Goal: Transaction & Acquisition: Purchase product/service

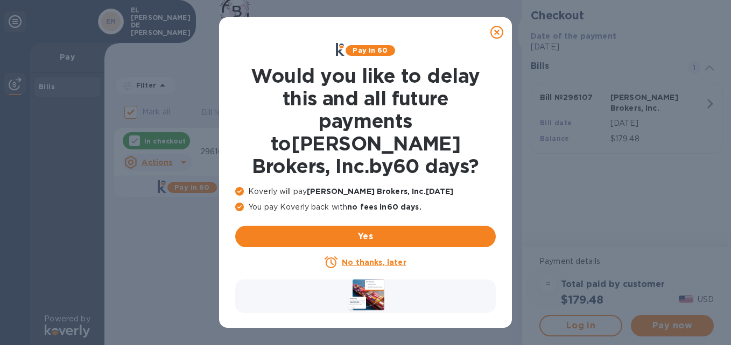
click at [501, 32] on icon at bounding box center [496, 32] width 13 height 13
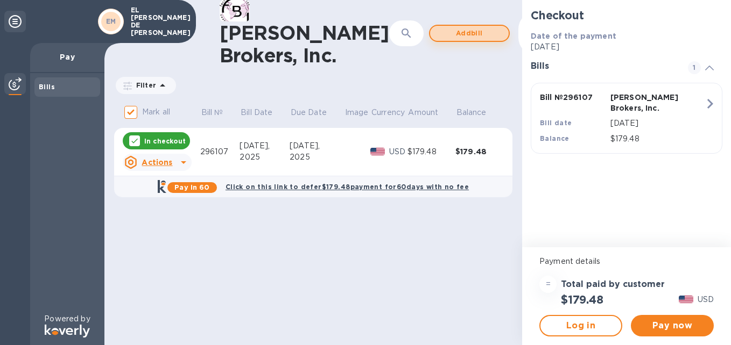
click at [438, 33] on span "Add bill" at bounding box center [468, 33] width 61 height 13
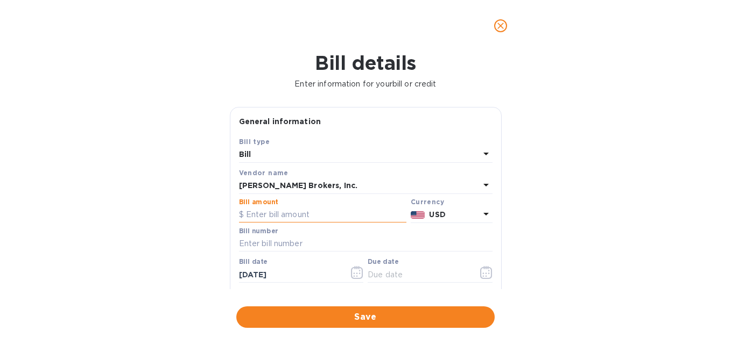
click at [300, 213] on input "text" at bounding box center [322, 215] width 167 height 16
click at [300, 213] on input "296,160" at bounding box center [326, 215] width 160 height 16
type input "216.65"
click at [281, 242] on input "text" at bounding box center [365, 244] width 253 height 16
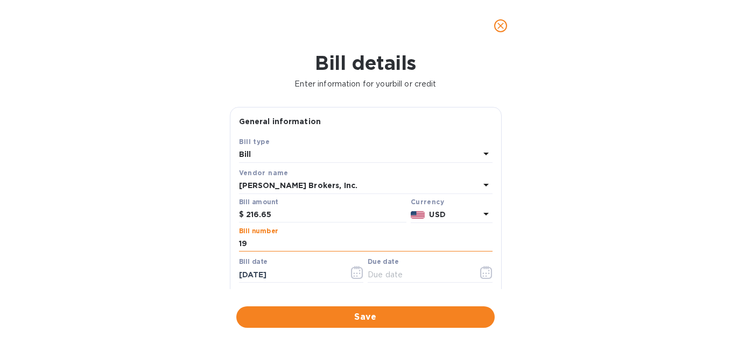
type input "1"
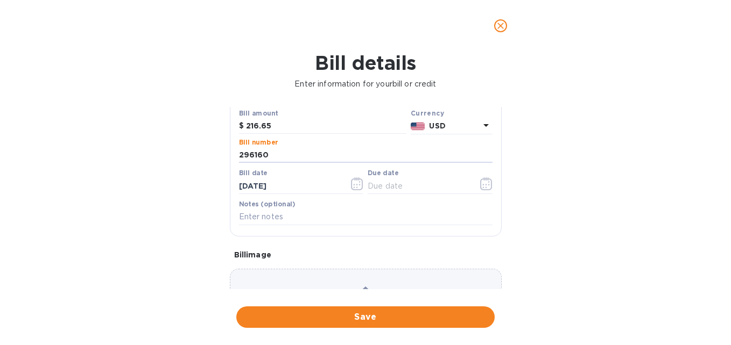
scroll to position [108, 0]
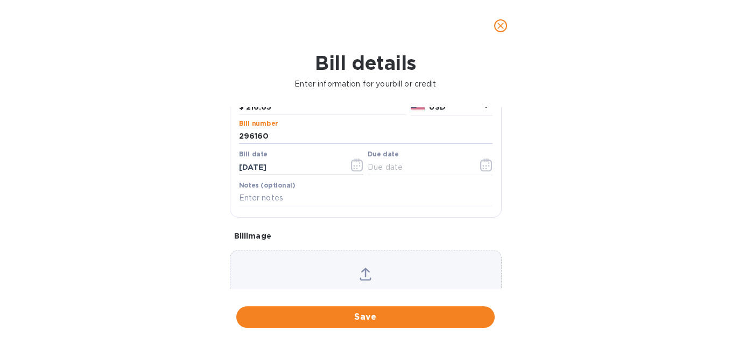
type input "296160"
click at [354, 163] on icon "button" at bounding box center [357, 165] width 12 height 13
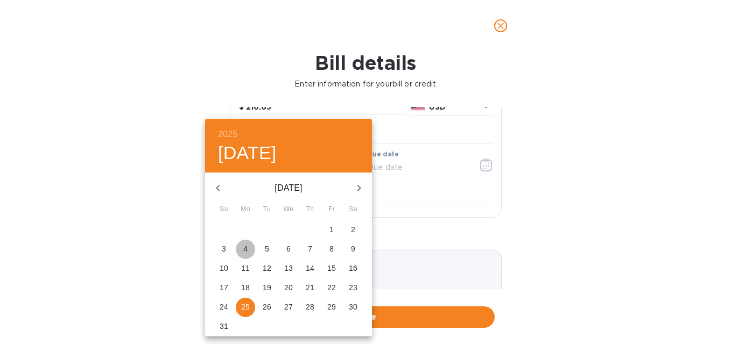
click at [248, 246] on span "4" at bounding box center [245, 249] width 19 height 11
type input "[DATE]"
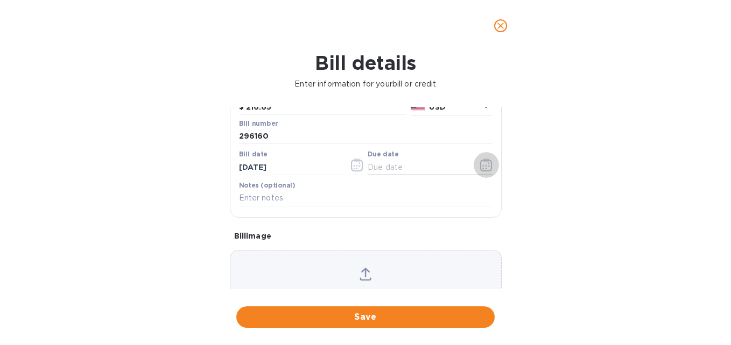
click at [480, 167] on icon "button" at bounding box center [486, 165] width 12 height 13
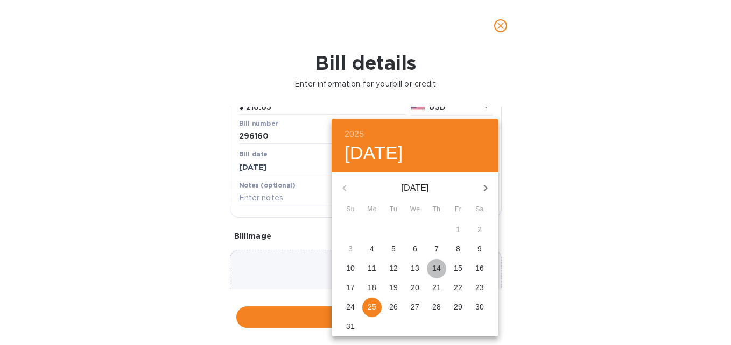
click at [438, 265] on p "14" at bounding box center [436, 268] width 9 height 11
type input "[DATE]"
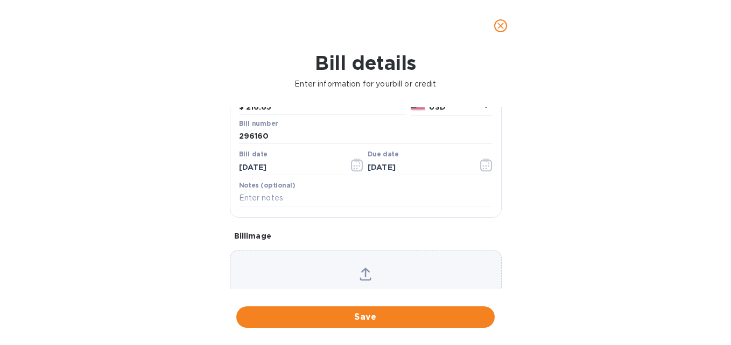
scroll to position [159, 0]
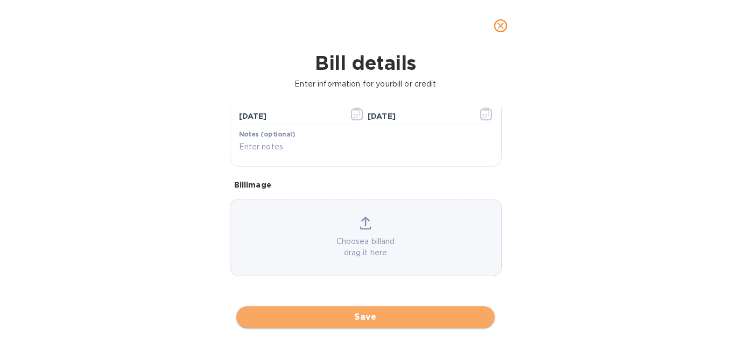
click at [372, 313] on span "Save" at bounding box center [365, 317] width 241 height 13
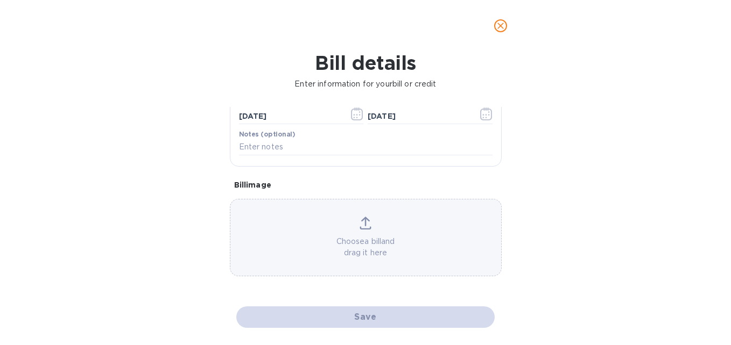
checkbox input "false"
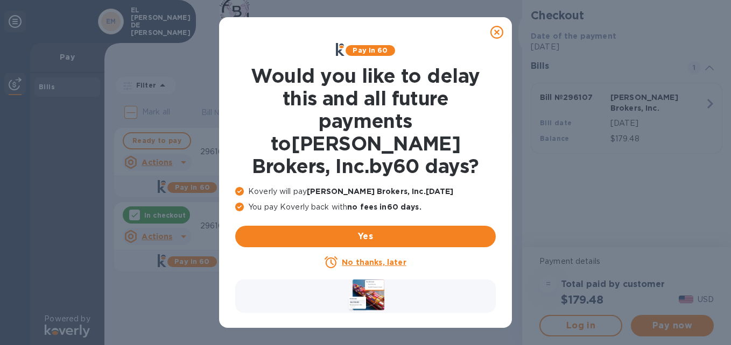
click at [495, 36] on icon at bounding box center [496, 32] width 13 height 13
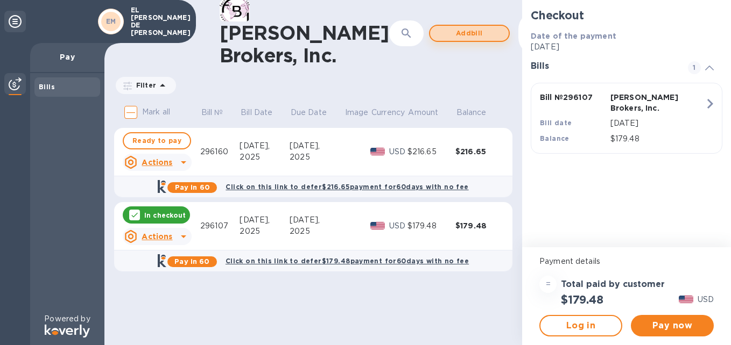
click at [444, 33] on span "Add bill" at bounding box center [468, 33] width 61 height 13
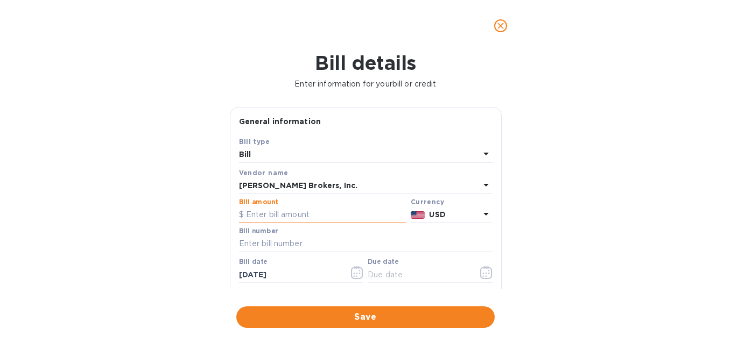
click at [282, 217] on input "text" at bounding box center [322, 215] width 167 height 16
type input "170.25"
click at [283, 249] on input "text" at bounding box center [365, 244] width 253 height 16
type input "296192"
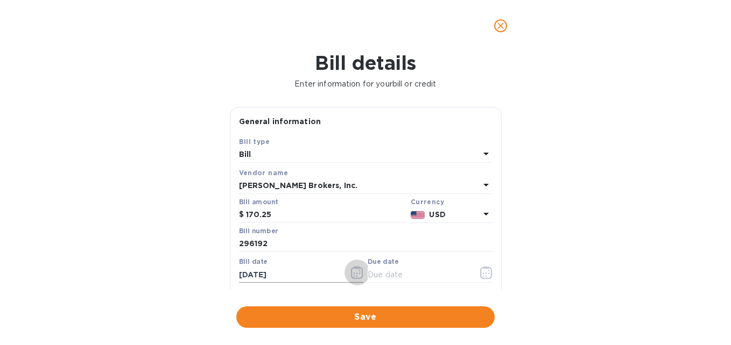
click at [354, 268] on icon "button" at bounding box center [357, 272] width 12 height 13
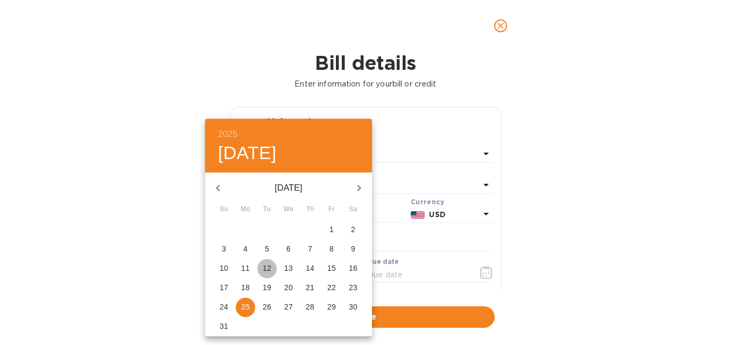
click at [265, 267] on p "12" at bounding box center [267, 268] width 9 height 11
type input "[DATE]"
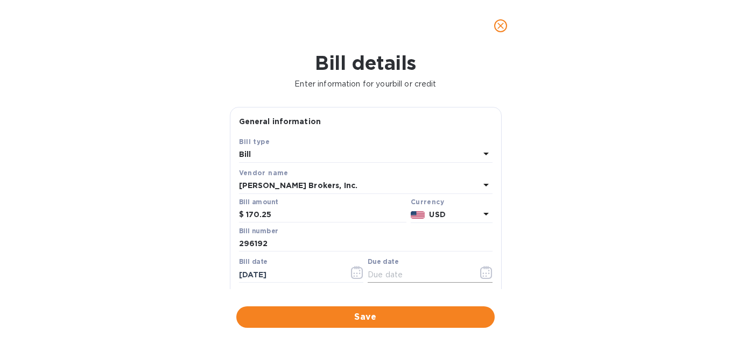
click at [480, 274] on icon "button" at bounding box center [486, 272] width 12 height 13
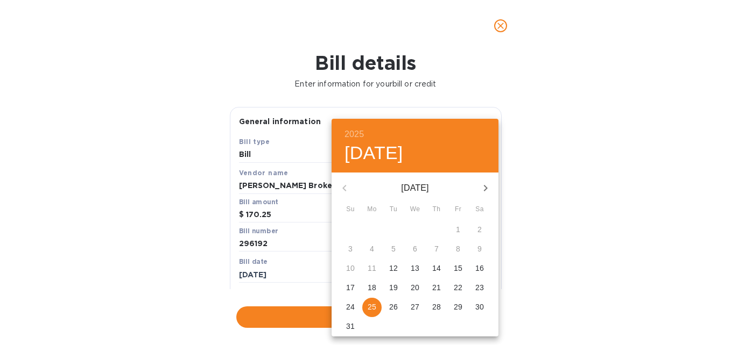
click at [458, 286] on p "22" at bounding box center [457, 287] width 9 height 11
type input "[DATE]"
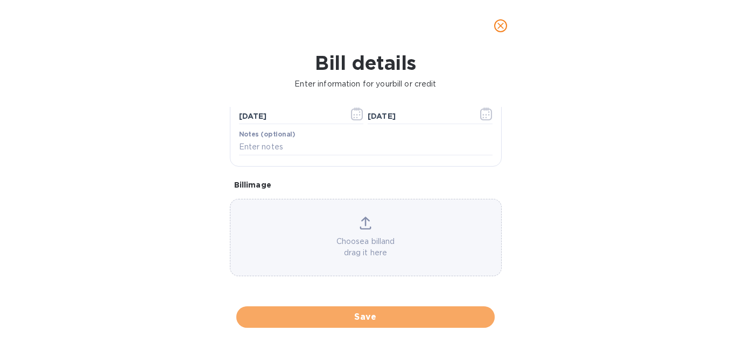
click at [375, 315] on span "Save" at bounding box center [365, 317] width 241 height 13
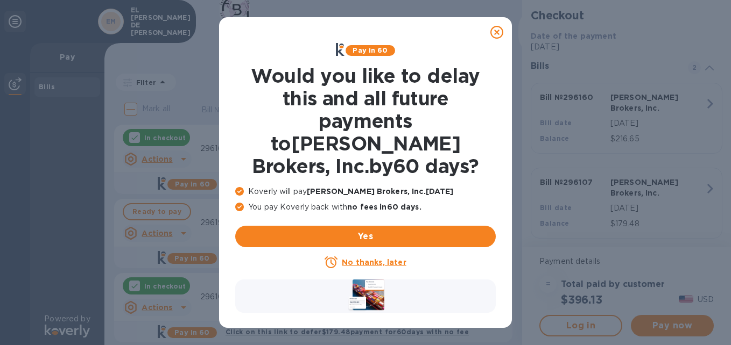
click at [498, 34] on icon at bounding box center [496, 32] width 13 height 13
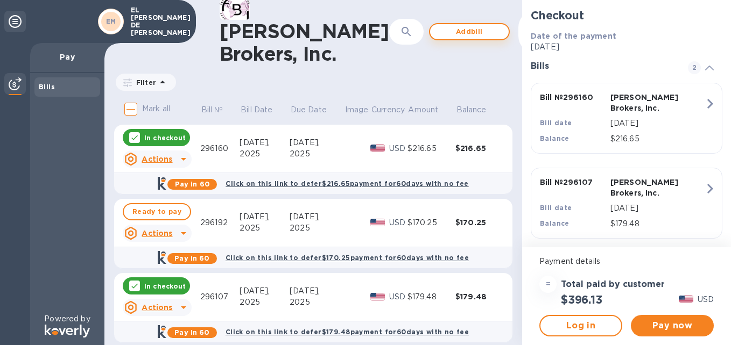
click at [438, 29] on span "Add bill" at bounding box center [468, 31] width 61 height 13
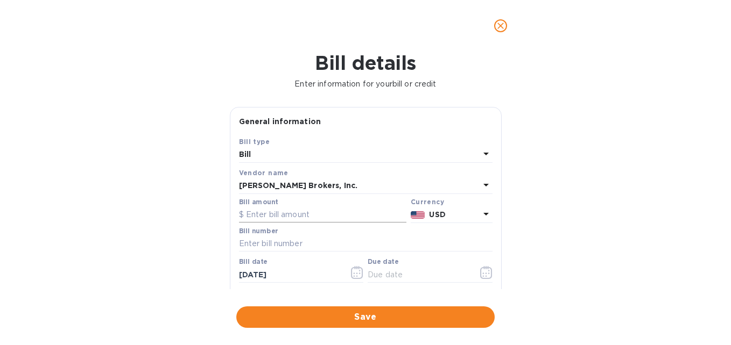
click at [306, 210] on input "text" at bounding box center [322, 215] width 167 height 16
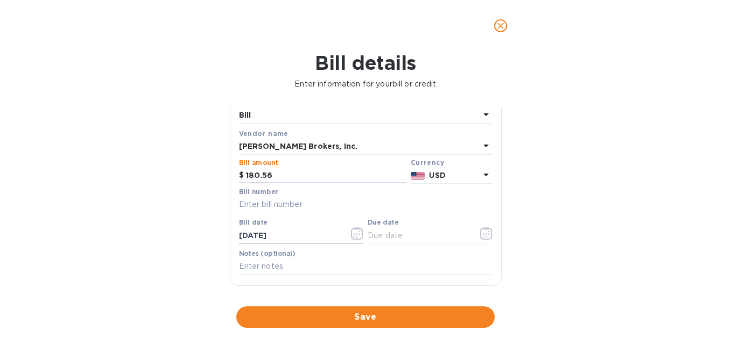
scroll to position [54, 0]
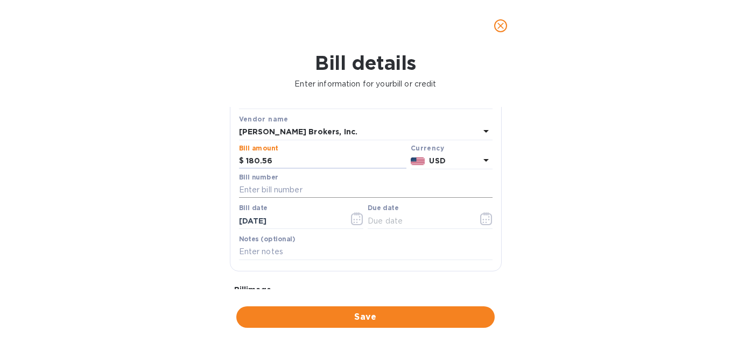
type input "180.56"
click at [330, 193] on input "text" at bounding box center [365, 190] width 253 height 16
type input "296210"
click at [351, 220] on icon "button" at bounding box center [357, 218] width 12 height 13
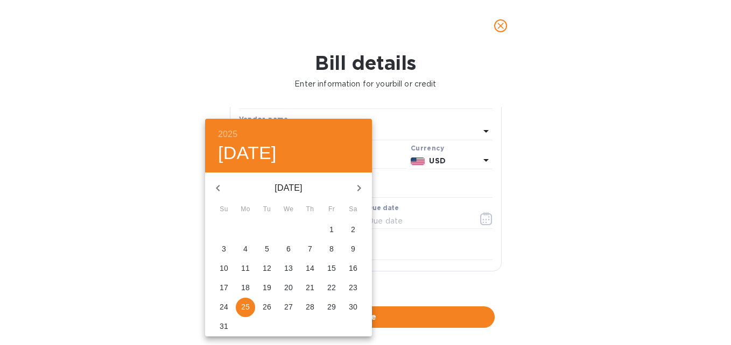
click at [268, 288] on p "19" at bounding box center [267, 287] width 9 height 11
type input "[DATE]"
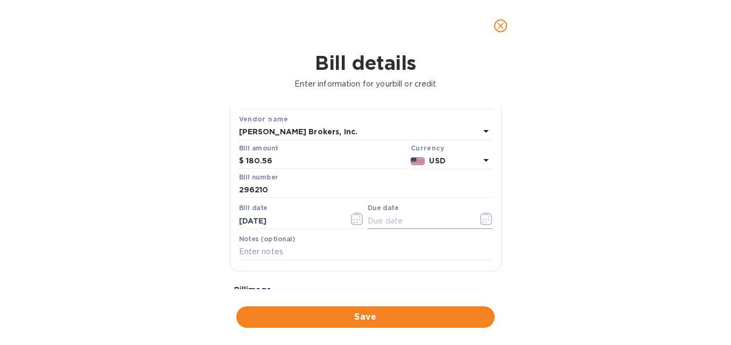
click at [486, 219] on icon "button" at bounding box center [486, 218] width 12 height 13
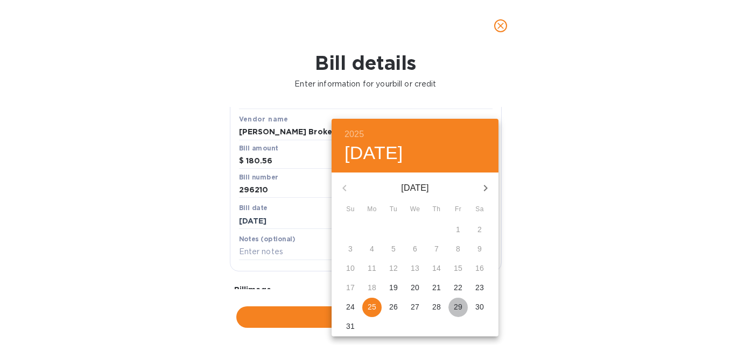
click at [463, 306] on span "29" at bounding box center [457, 307] width 19 height 11
type input "[DATE]"
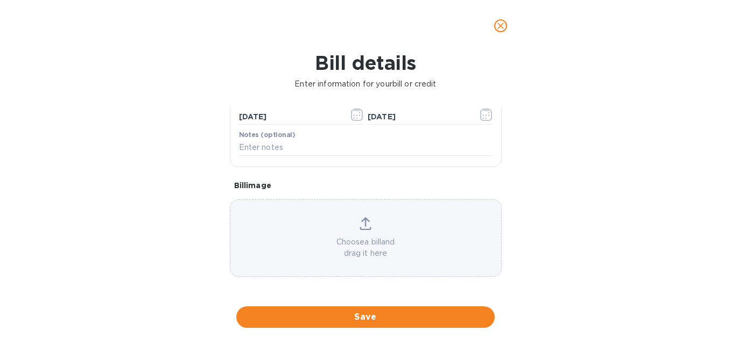
scroll to position [159, 0]
click at [395, 317] on span "Save" at bounding box center [365, 317] width 241 height 13
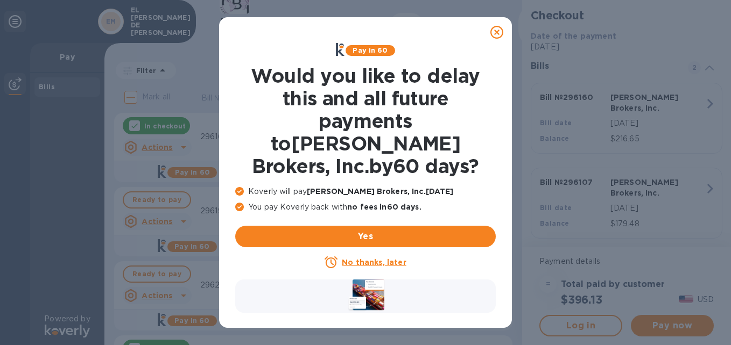
click at [497, 32] on icon at bounding box center [496, 32] width 13 height 13
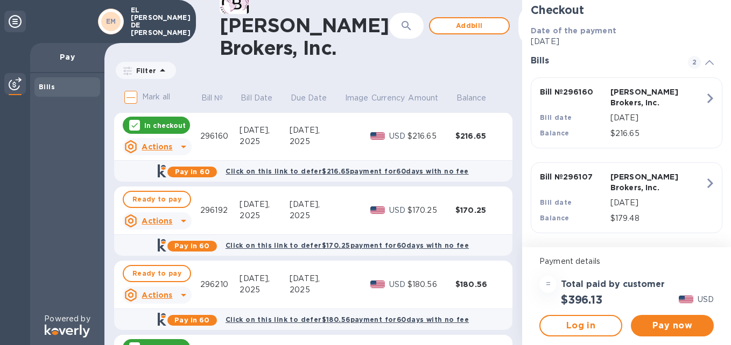
scroll to position [0, 0]
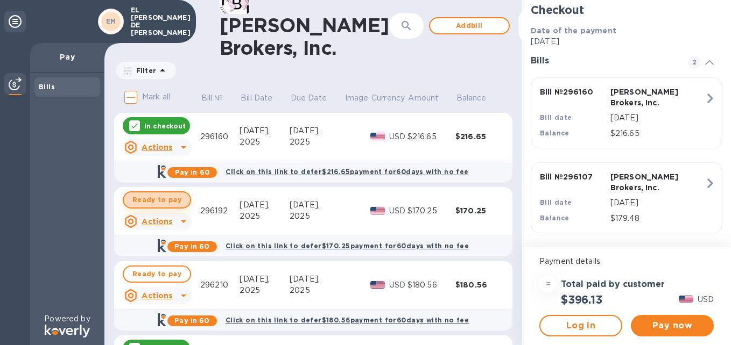
click at [166, 200] on span "Ready to pay" at bounding box center [156, 200] width 49 height 13
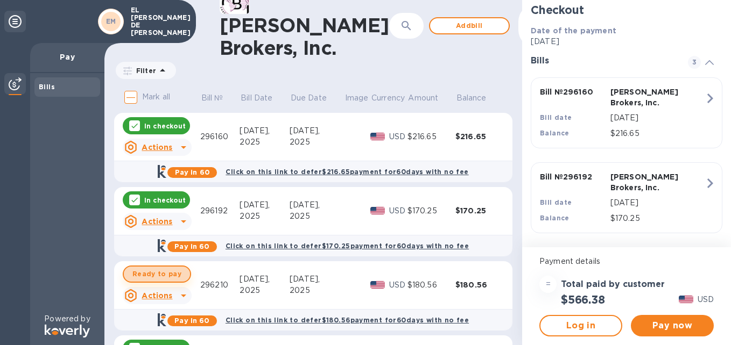
click at [161, 274] on span "Ready to pay" at bounding box center [156, 274] width 49 height 13
checkbox input "true"
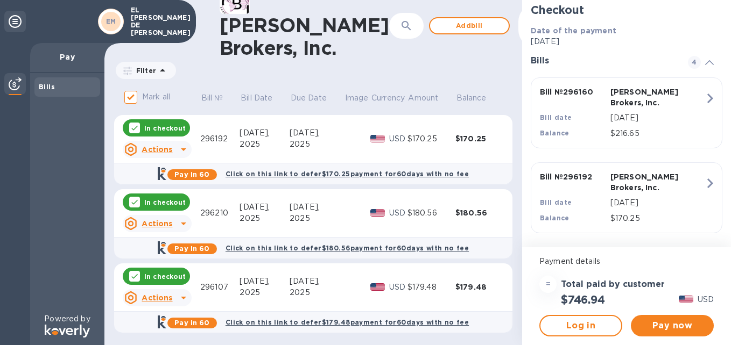
scroll to position [75, 0]
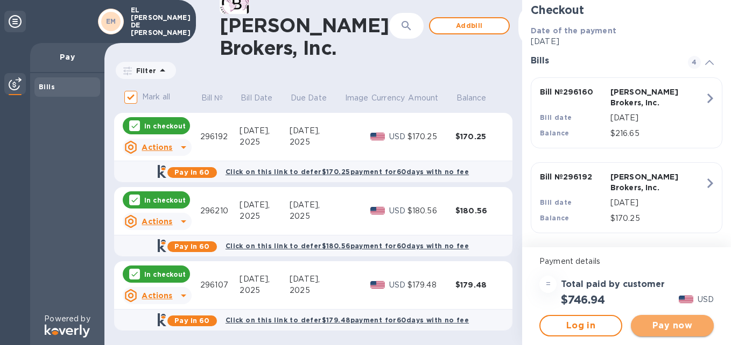
click at [671, 331] on span "Pay now" at bounding box center [672, 326] width 66 height 13
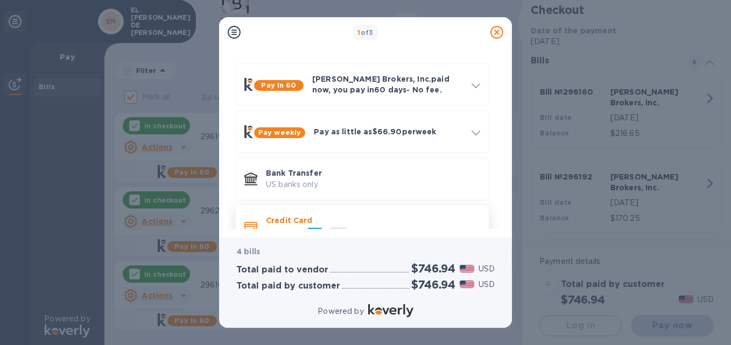
scroll to position [58, 0]
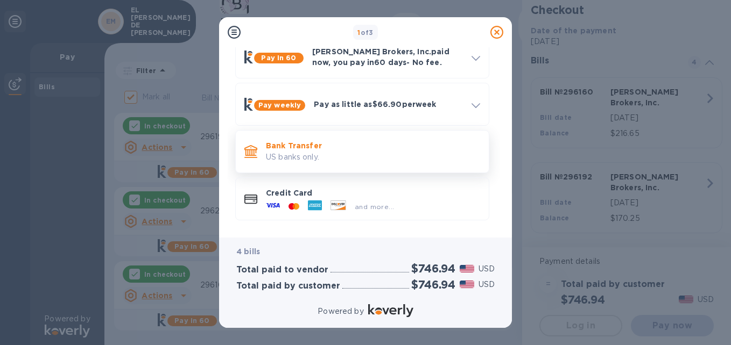
click at [360, 154] on p "US banks only." at bounding box center [373, 157] width 214 height 11
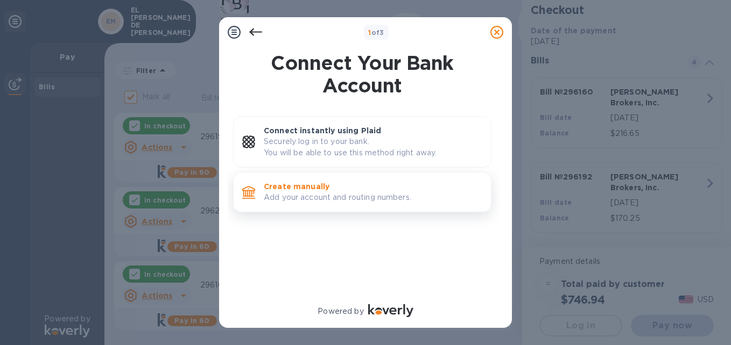
click at [319, 192] on p "Create manually" at bounding box center [373, 186] width 218 height 11
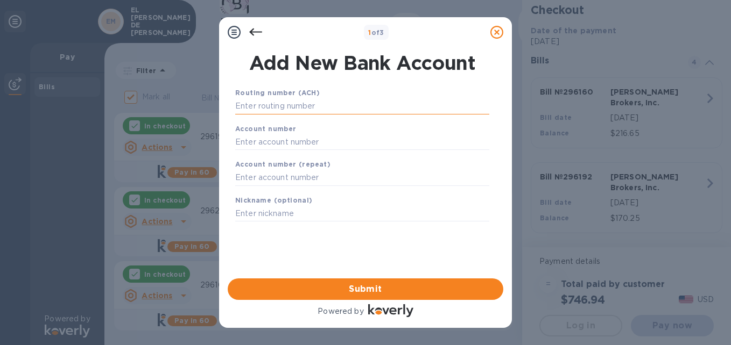
click at [324, 104] on input "text" at bounding box center [362, 106] width 254 height 16
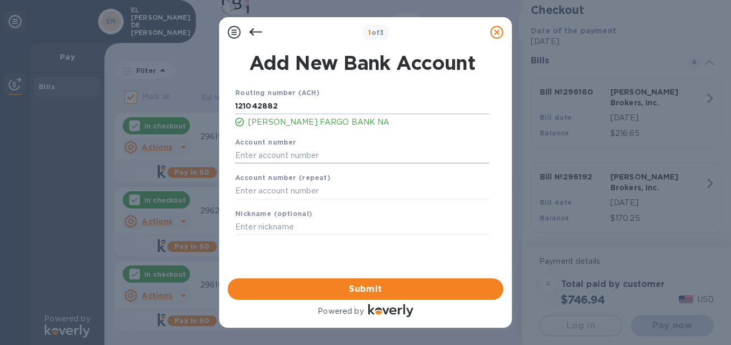
type input "121042882"
click at [321, 157] on input "text" at bounding box center [362, 155] width 254 height 16
type input "1376638555"
click at [391, 185] on input "text" at bounding box center [362, 191] width 254 height 16
type input "1376638555"
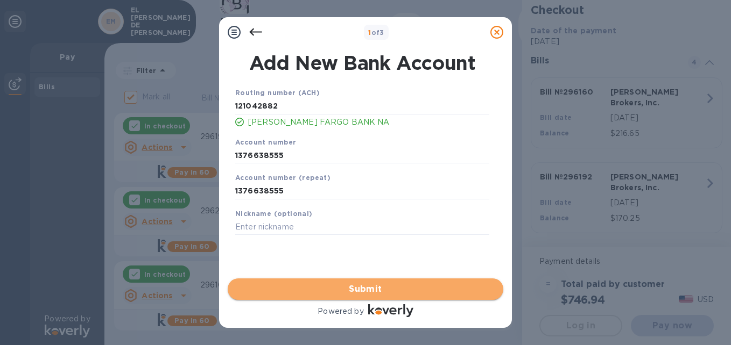
click at [397, 290] on span "Submit" at bounding box center [365, 289] width 258 height 13
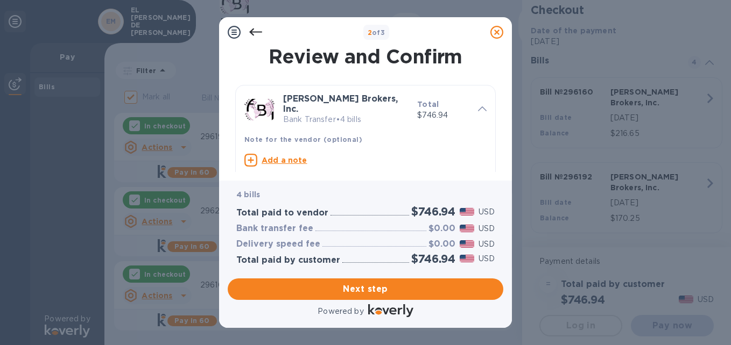
scroll to position [54, 0]
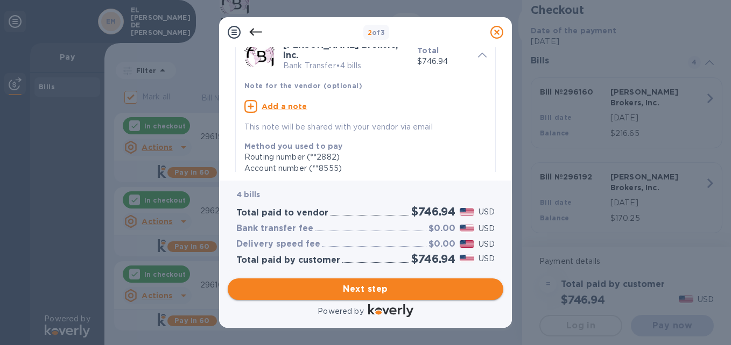
click at [410, 292] on span "Next step" at bounding box center [365, 289] width 258 height 13
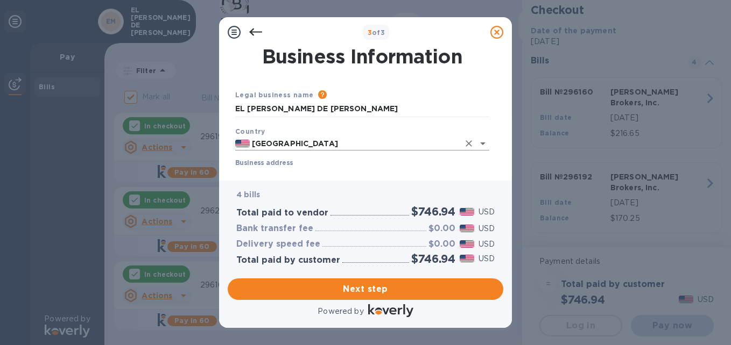
scroll to position [108, 0]
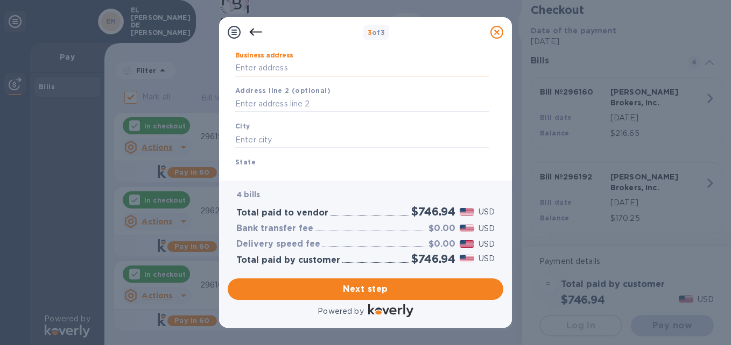
click at [292, 68] on input "Business address" at bounding box center [362, 68] width 254 height 16
type input "[STREET_ADDRESS][PERSON_NAME]"
type input "el monte"
type input "ca"
type input "91732"
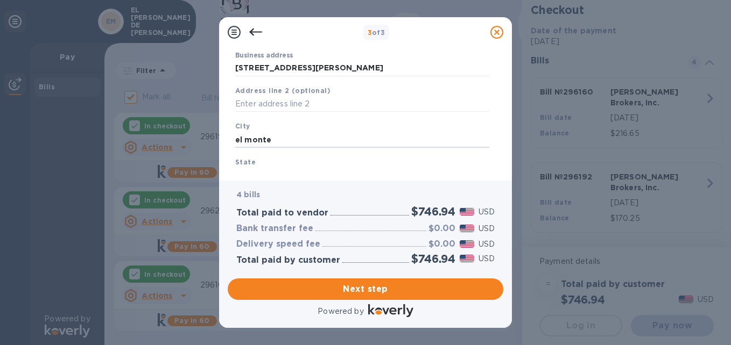
drag, startPoint x: 284, startPoint y: 138, endPoint x: 175, endPoint y: 144, distance: 109.3
click at [175, 144] on div "3 of 3 Business Information Legal business name Please provide the legal name t…" at bounding box center [365, 172] width 731 height 345
type input "el monte"
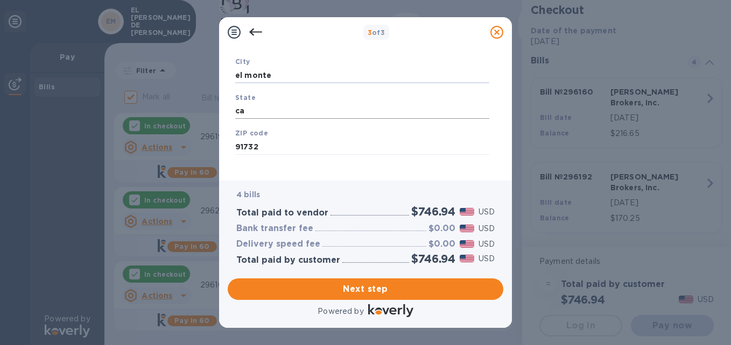
scroll to position [181, 0]
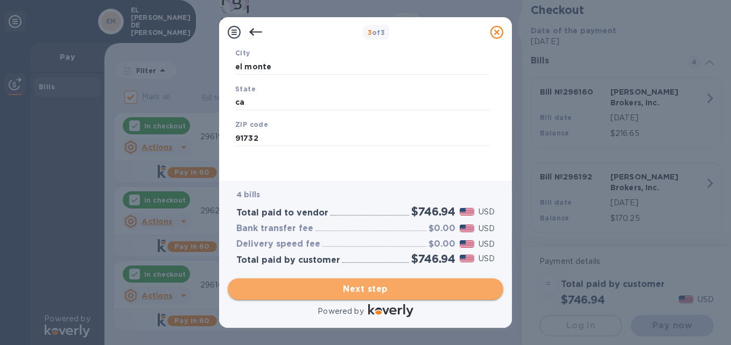
click at [372, 292] on span "Next step" at bounding box center [365, 289] width 258 height 13
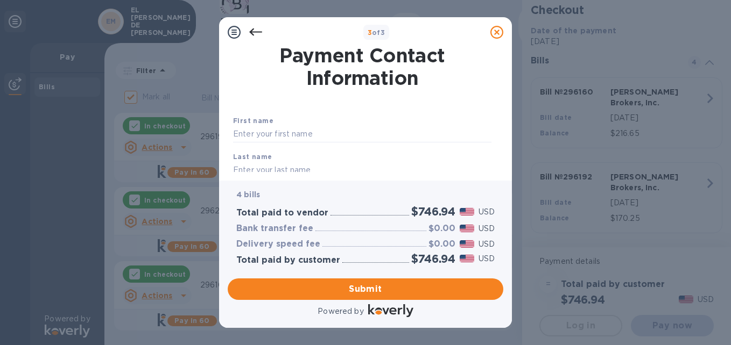
scroll to position [0, 0]
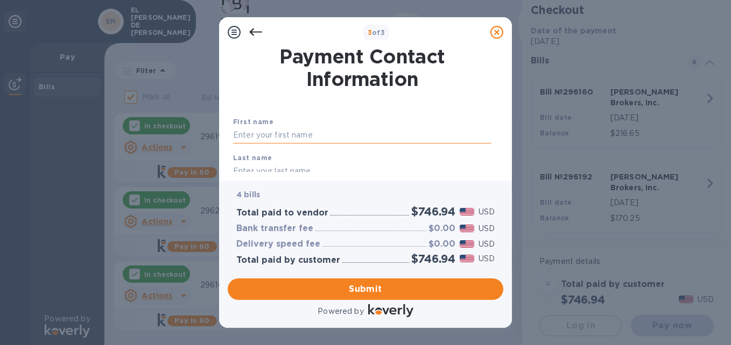
click at [318, 132] on input "text" at bounding box center [362, 135] width 258 height 16
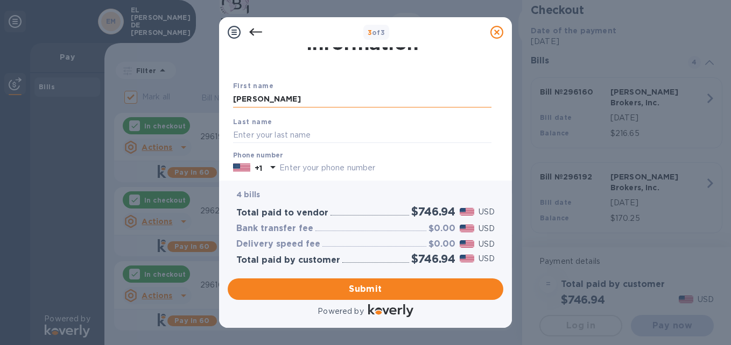
scroll to position [54, 0]
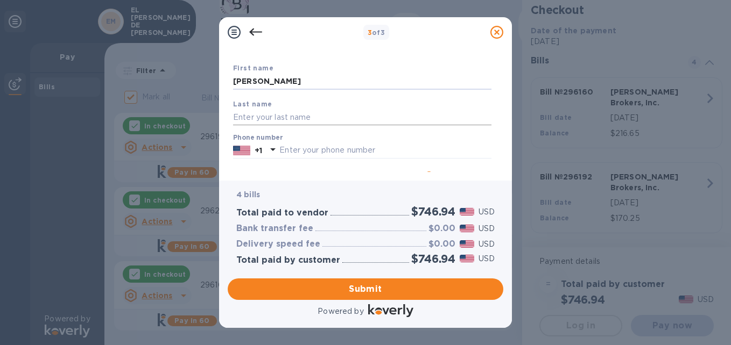
type input "[PERSON_NAME]"
click at [280, 122] on input "text" at bounding box center [362, 117] width 258 height 16
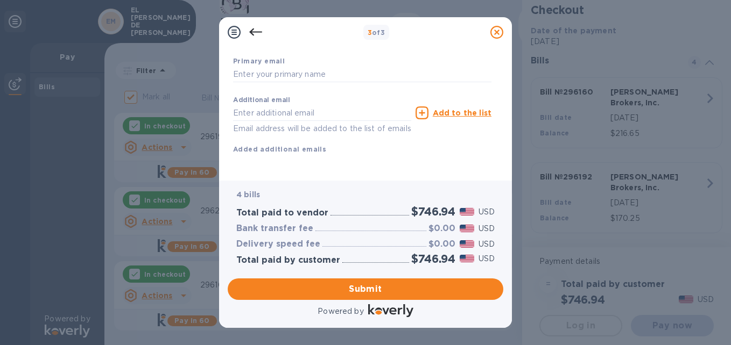
scroll to position [152, 0]
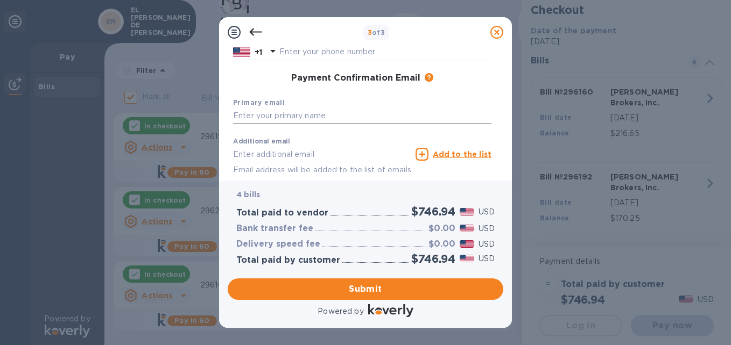
type input "[PERSON_NAME]"
click at [310, 118] on input "text" at bounding box center [362, 116] width 258 height 16
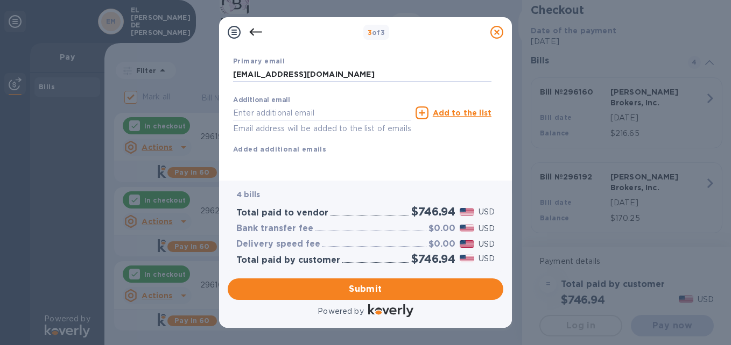
type input "[EMAIL_ADDRESS][DOMAIN_NAME]"
click at [400, 286] on span "Submit" at bounding box center [365, 289] width 258 height 13
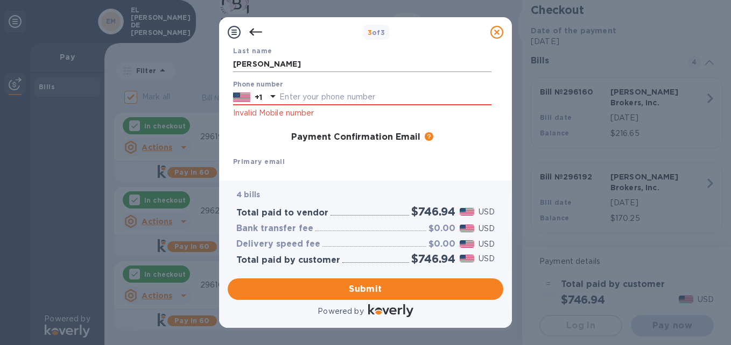
scroll to position [108, 0]
click at [378, 97] on input "text" at bounding box center [385, 97] width 212 height 16
type input "4244004897"
click at [374, 294] on span "Submit" at bounding box center [365, 289] width 258 height 13
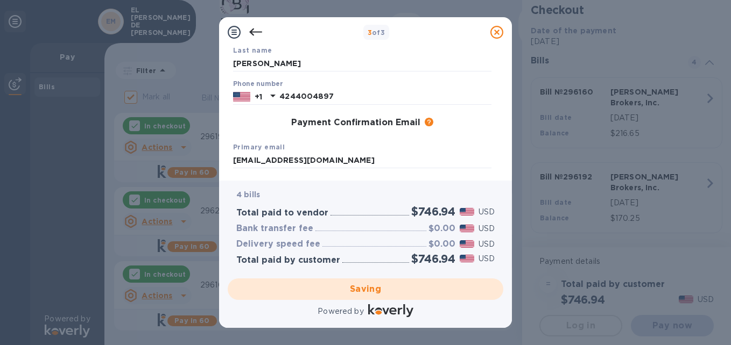
checkbox input "false"
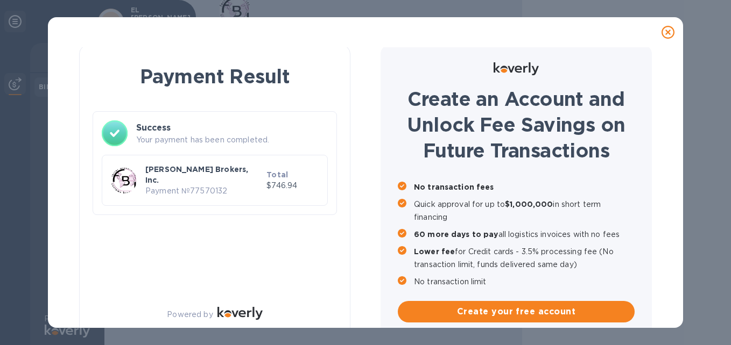
scroll to position [0, 0]
